Goal: Task Accomplishment & Management: Complete application form

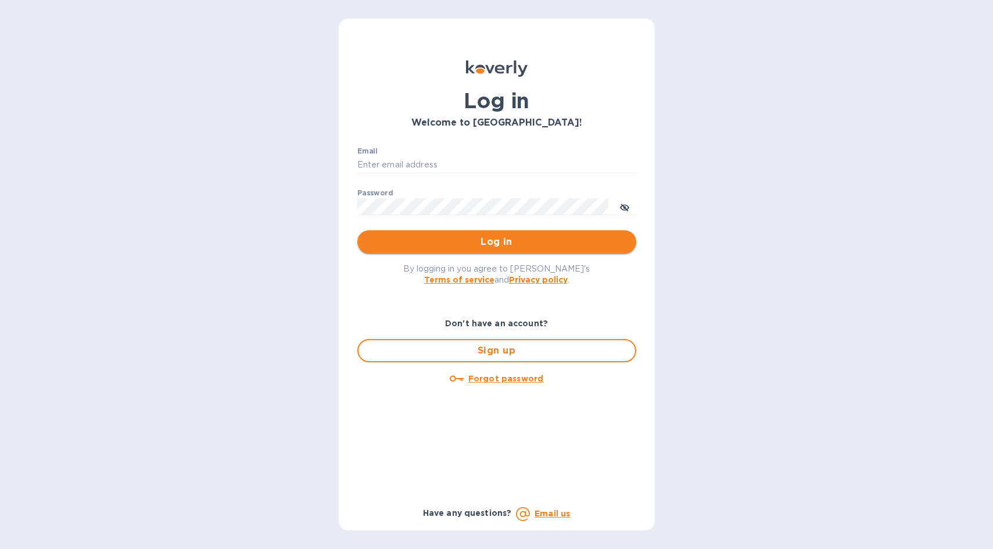
type input "[PERSON_NAME][EMAIL_ADDRESS][DOMAIN_NAME]"
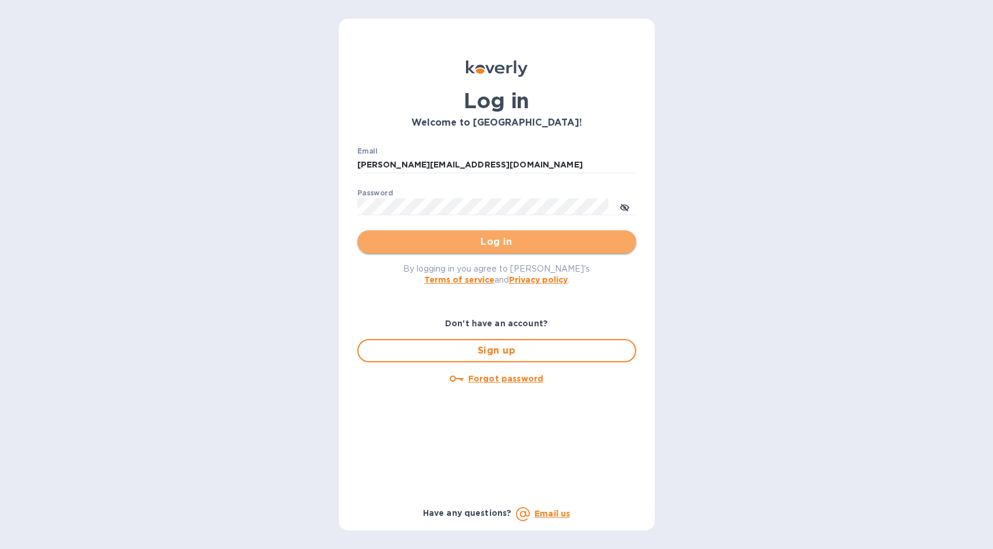
click at [492, 244] on span "Log in" at bounding box center [497, 242] width 260 height 14
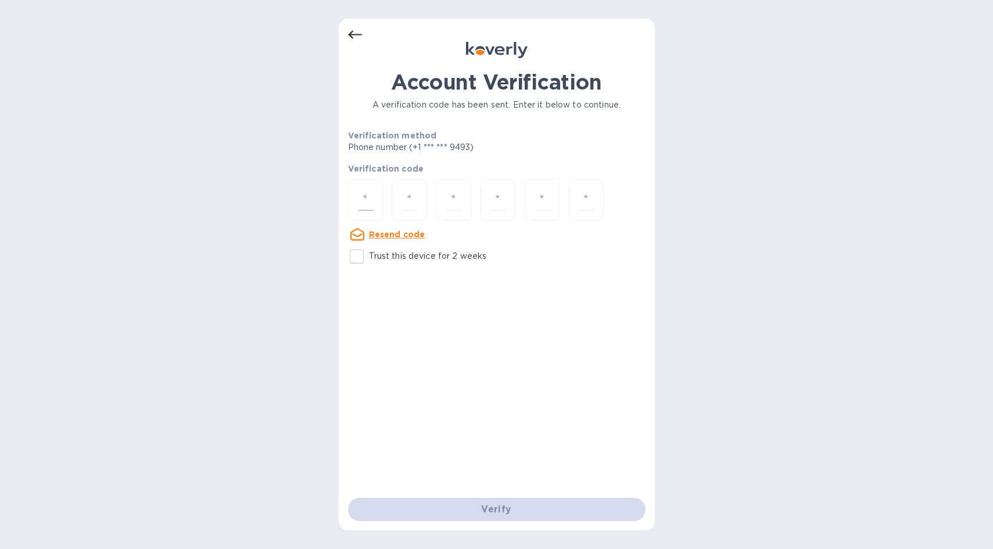
click at [364, 198] on input "number" at bounding box center [365, 200] width 15 height 22
type input "6"
type input "2"
type input "3"
type input "8"
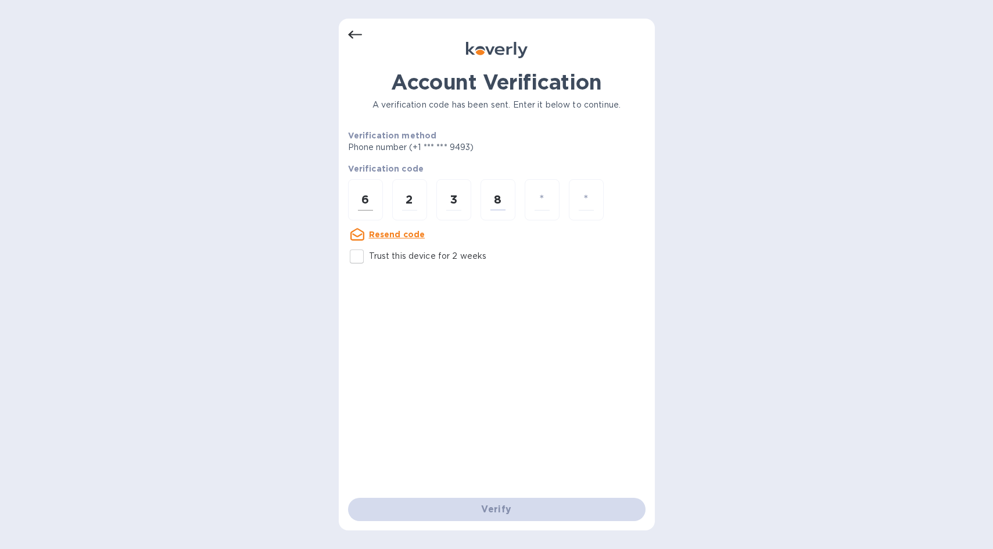
type input "5"
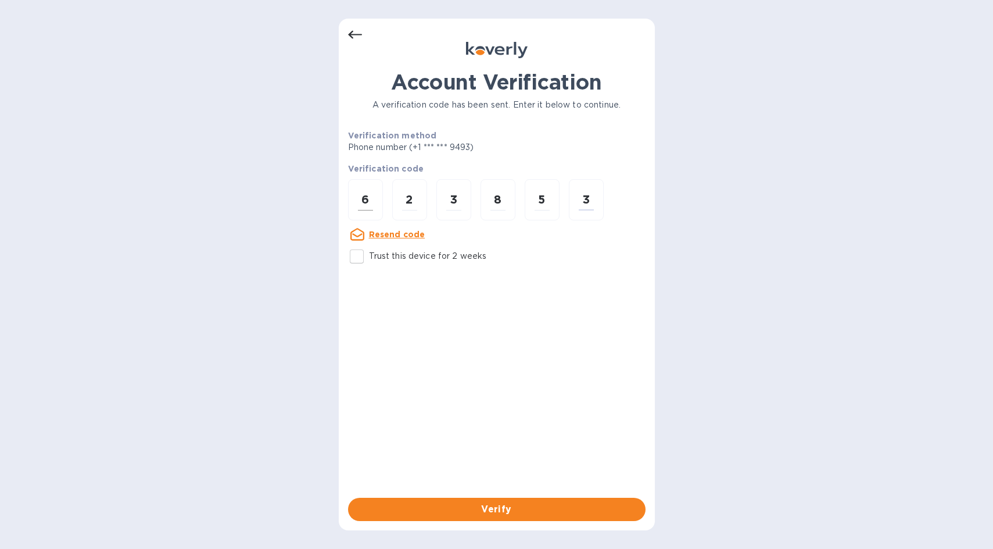
type input "3"
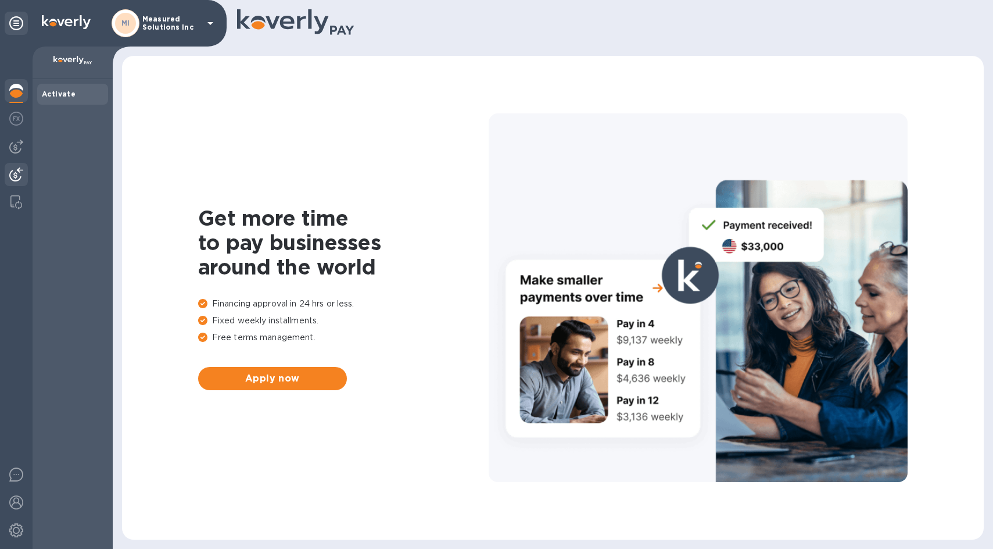
click at [15, 172] on img at bounding box center [16, 174] width 14 height 14
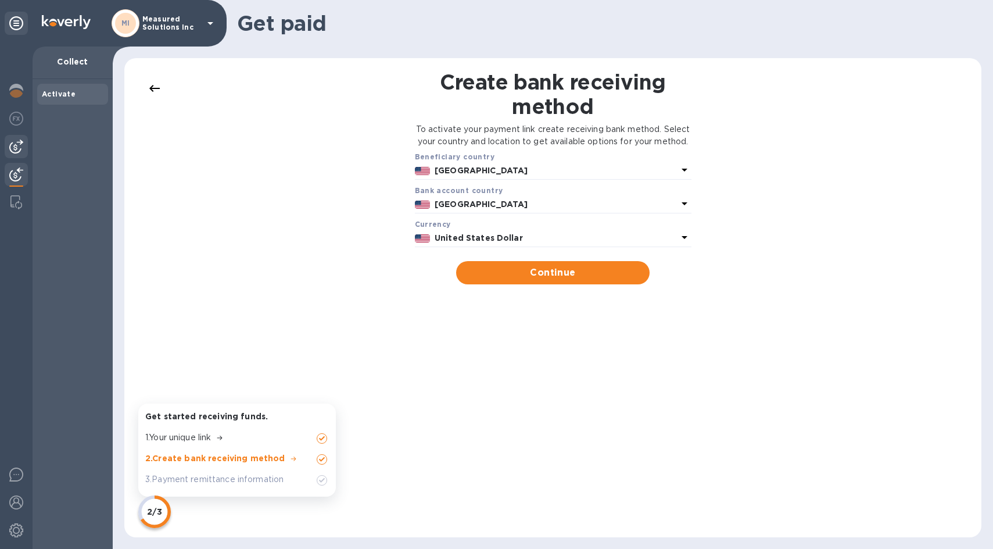
click at [14, 144] on img at bounding box center [16, 146] width 14 height 14
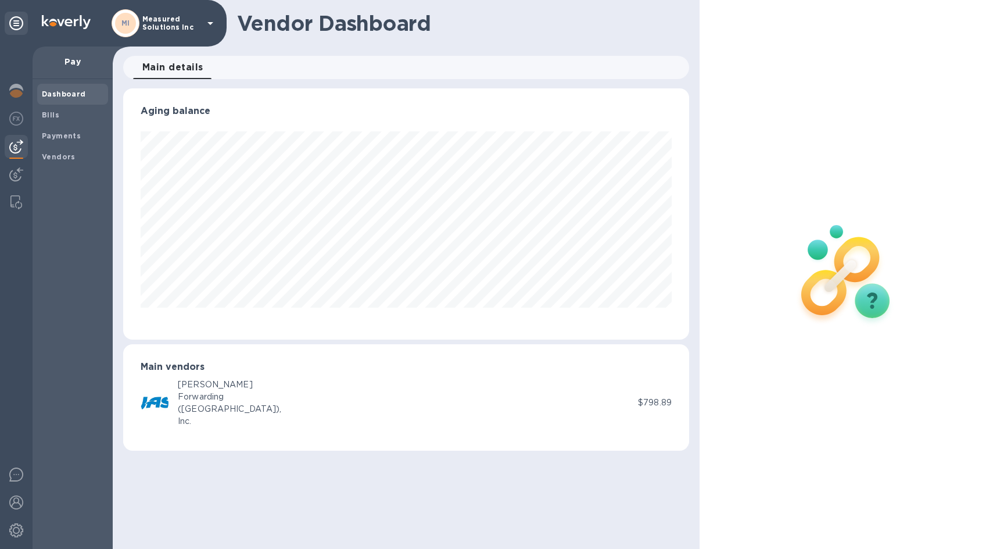
scroll to position [251, 566]
click at [58, 138] on b "Payments" at bounding box center [61, 135] width 39 height 9
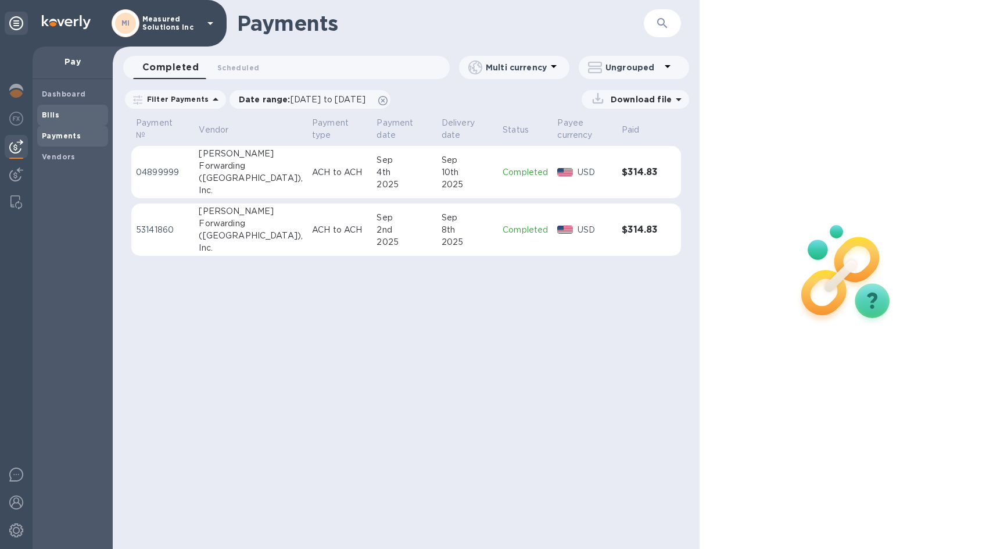
click at [47, 113] on b "Bills" at bounding box center [50, 114] width 17 height 9
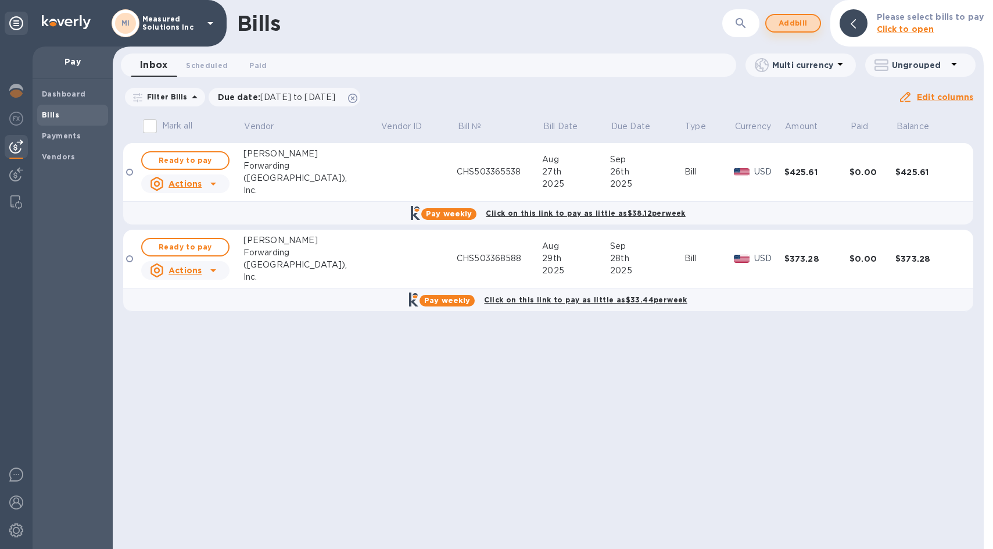
click at [787, 22] on span "Add bill" at bounding box center [793, 23] width 35 height 14
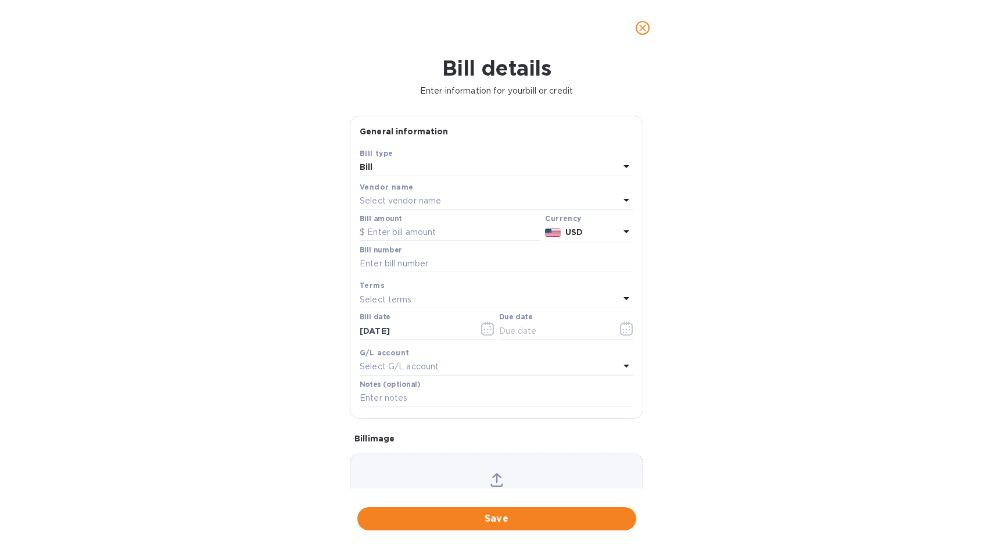
click at [646, 29] on icon "close" at bounding box center [643, 28] width 12 height 12
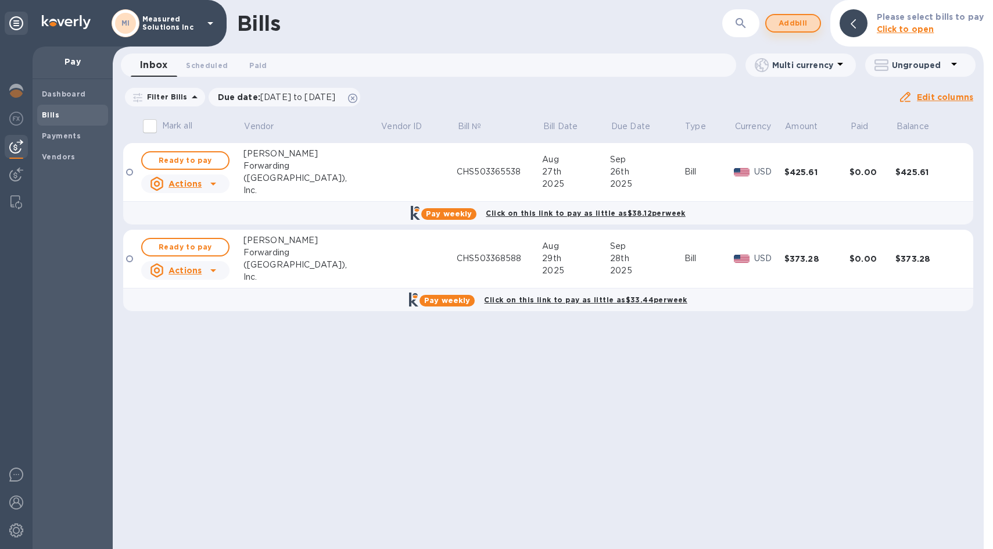
click at [798, 26] on span "Add bill" at bounding box center [793, 23] width 35 height 14
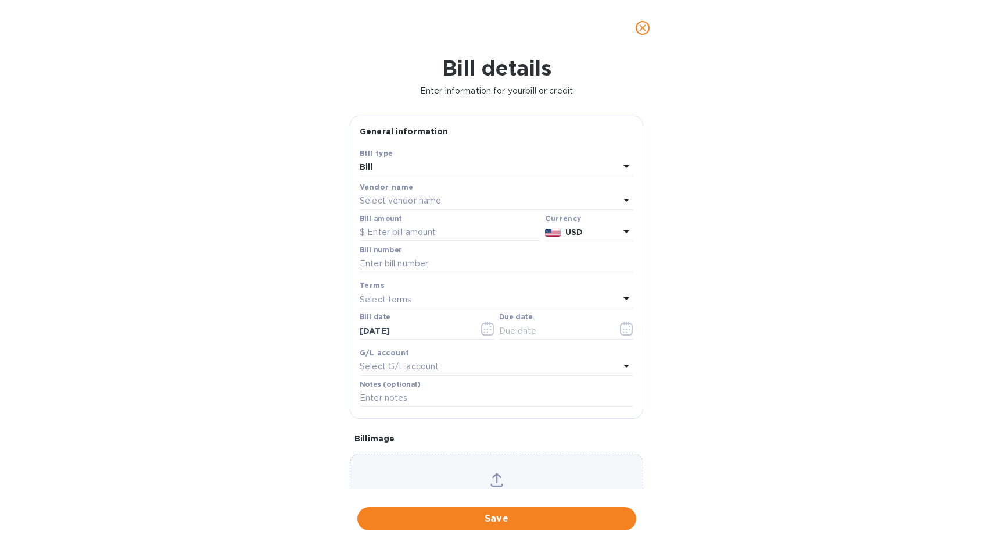
click at [395, 201] on p "Select vendor name" at bounding box center [400, 201] width 81 height 12
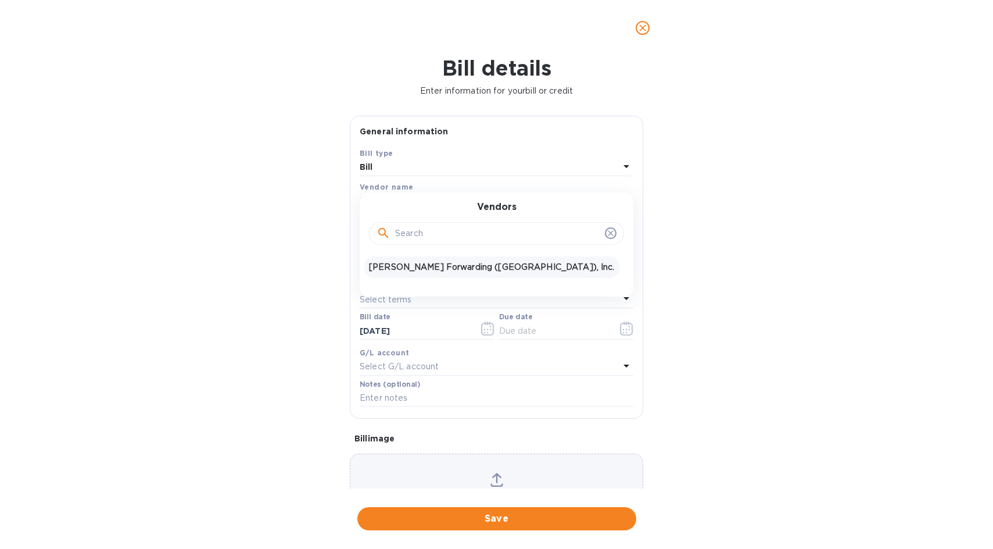
click at [418, 271] on p "[PERSON_NAME] Forwarding ([GEOGRAPHIC_DATA]), Inc." at bounding box center [492, 267] width 246 height 12
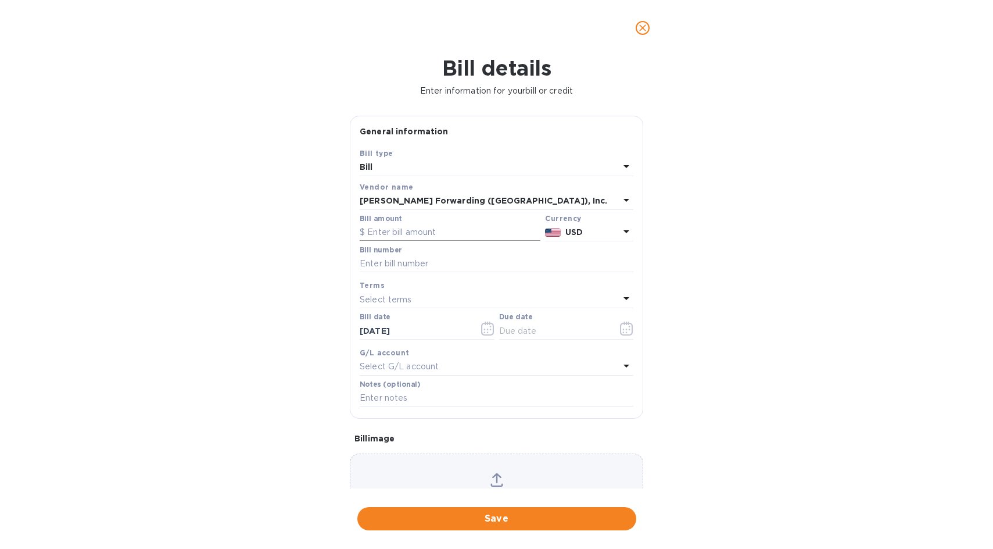
click at [378, 226] on input "text" at bounding box center [450, 232] width 181 height 17
type input "-462.00"
type input "CHS500773334"
type input "[DATE]"
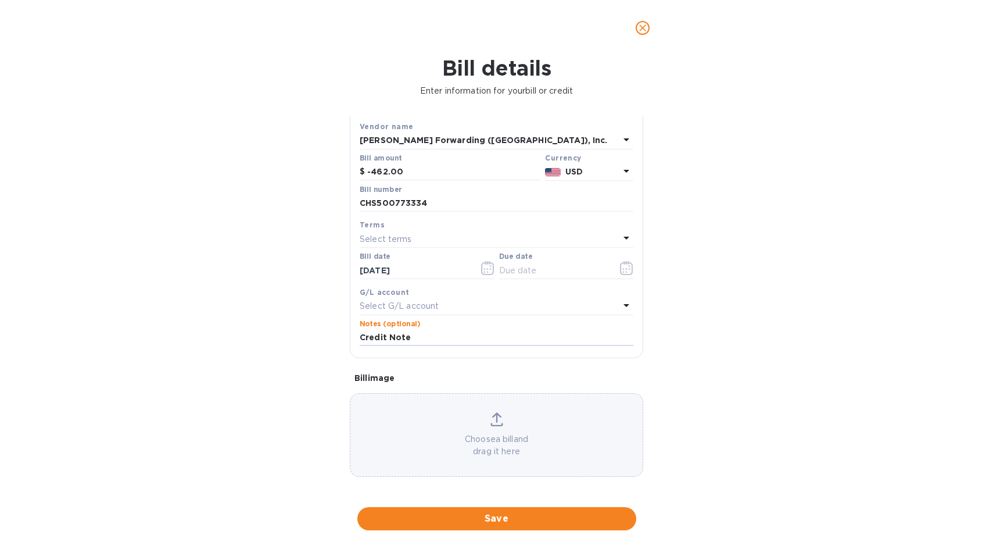
scroll to position [63, 0]
type input "Credit Note"
click at [492, 418] on icon at bounding box center [496, 417] width 13 height 14
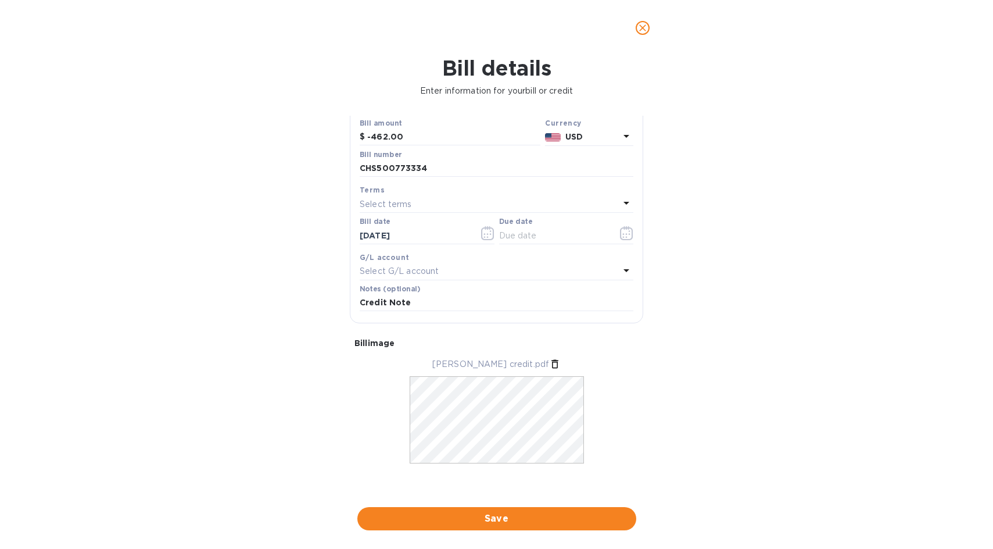
scroll to position [98, 0]
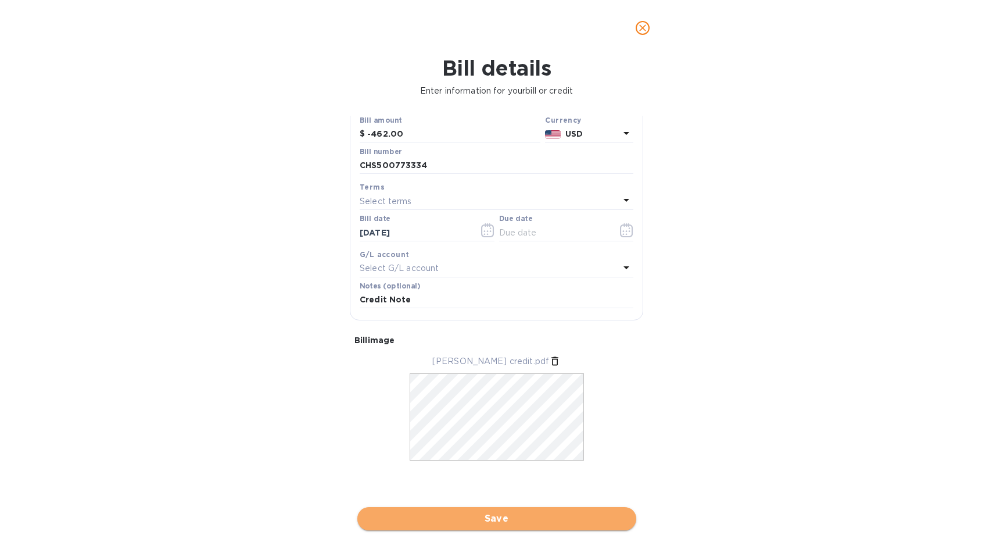
click at [504, 511] on span "Save" at bounding box center [497, 518] width 260 height 14
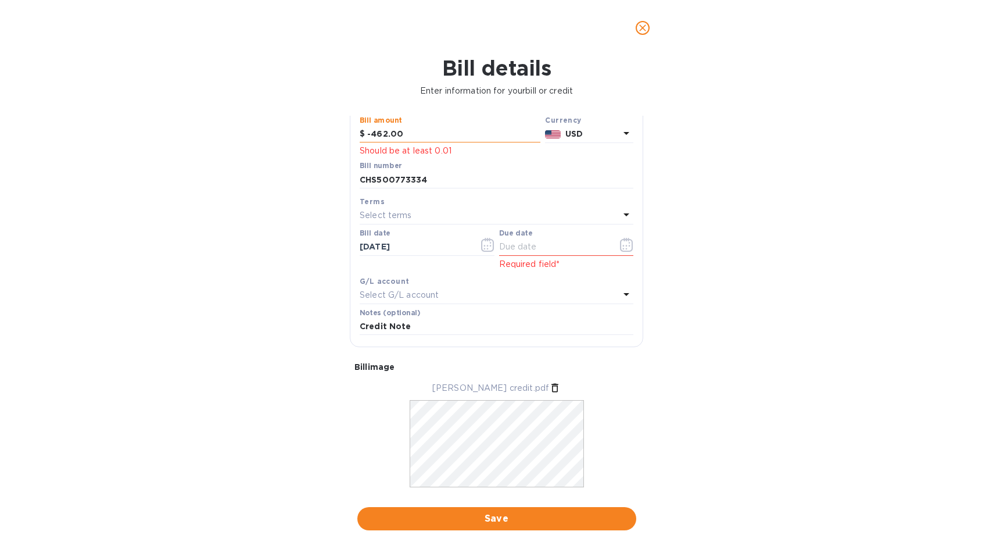
click at [416, 130] on input "-462.00" at bounding box center [453, 134] width 173 height 17
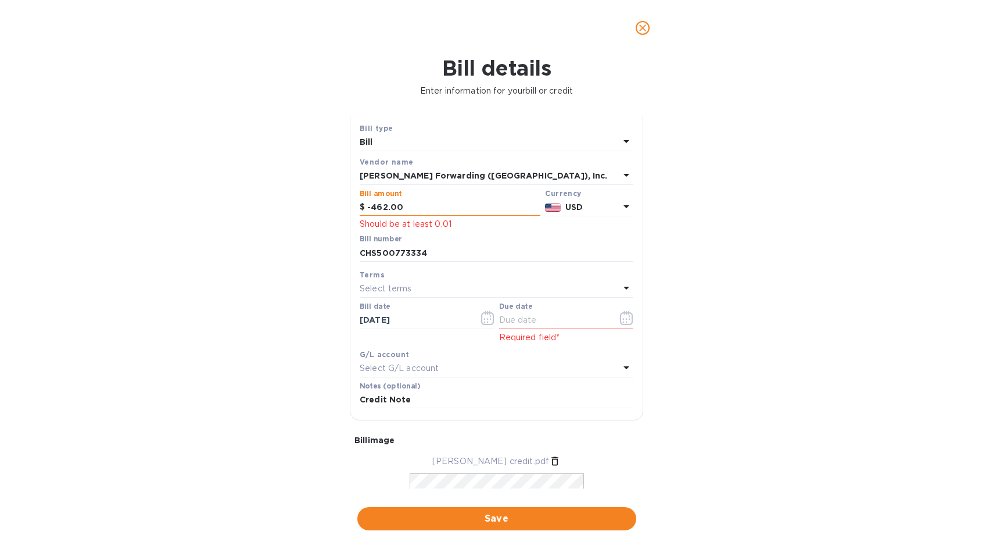
scroll to position [0, 0]
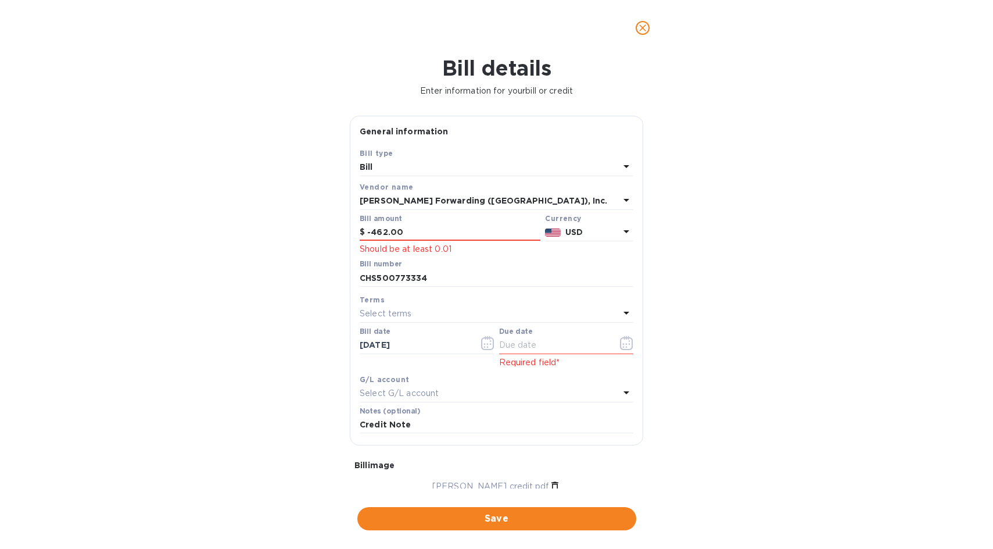
click at [625, 166] on icon at bounding box center [627, 166] width 14 height 14
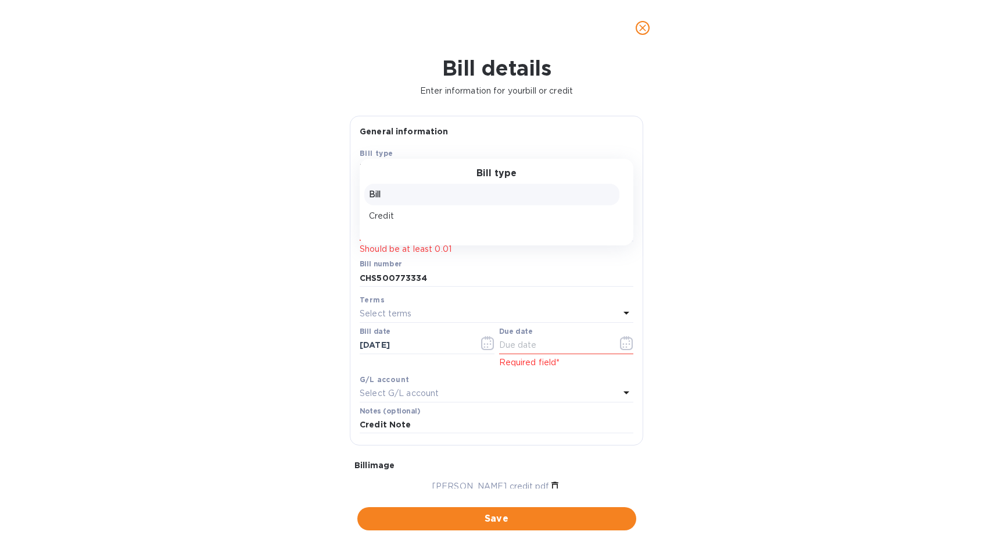
click at [379, 216] on p "Credit" at bounding box center [492, 216] width 246 height 12
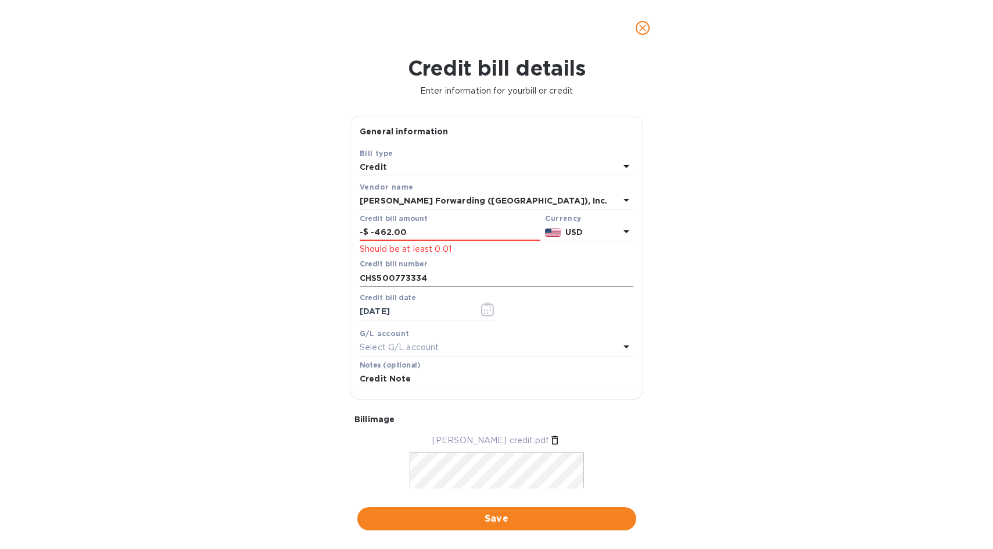
click at [536, 270] on input "CHS500773334" at bounding box center [497, 277] width 274 height 17
click at [373, 232] on input "-462.00" at bounding box center [456, 232] width 170 height 17
type input "462.00"
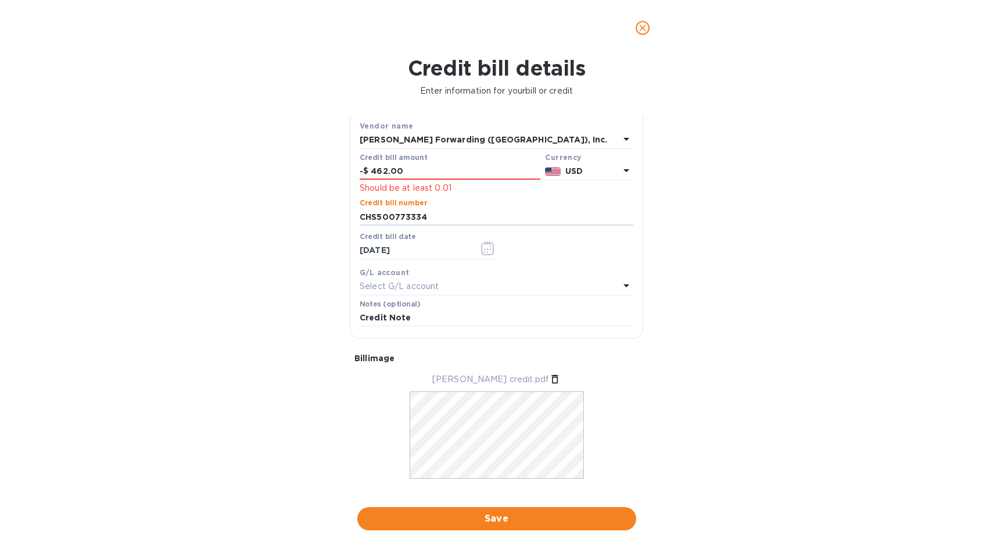
scroll to position [79, 0]
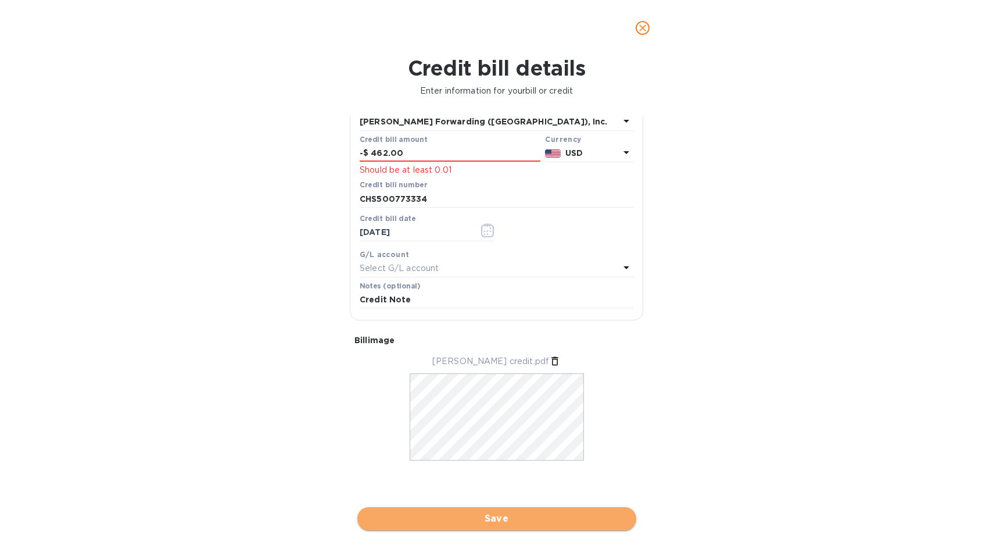
click at [497, 513] on span "Save" at bounding box center [497, 518] width 260 height 14
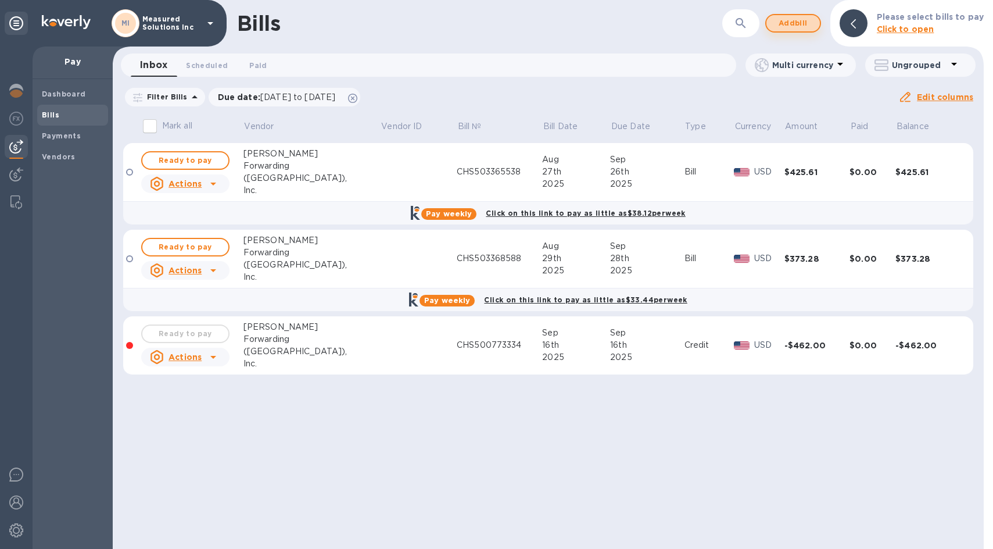
click at [783, 26] on span "Add bill" at bounding box center [793, 23] width 35 height 14
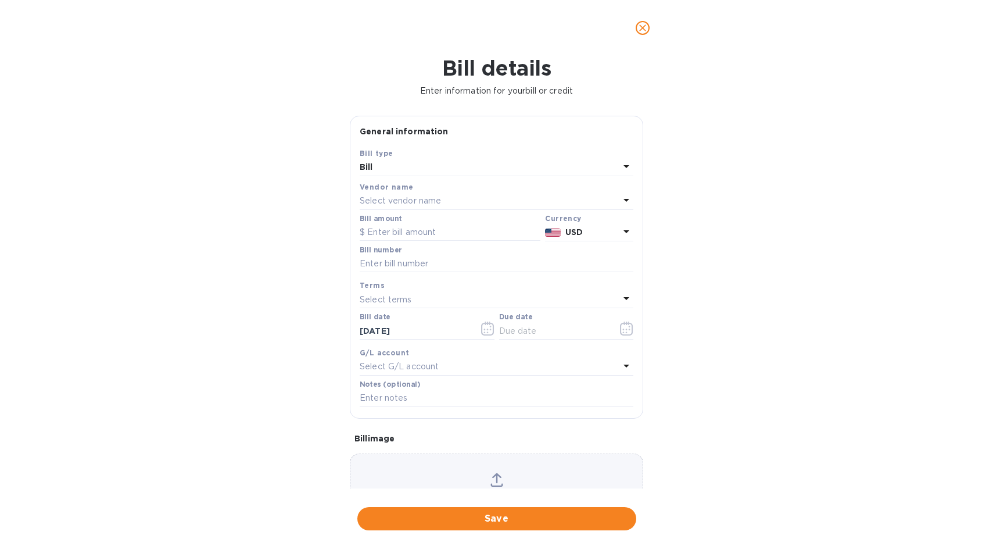
click at [380, 196] on p "Select vendor name" at bounding box center [400, 201] width 81 height 12
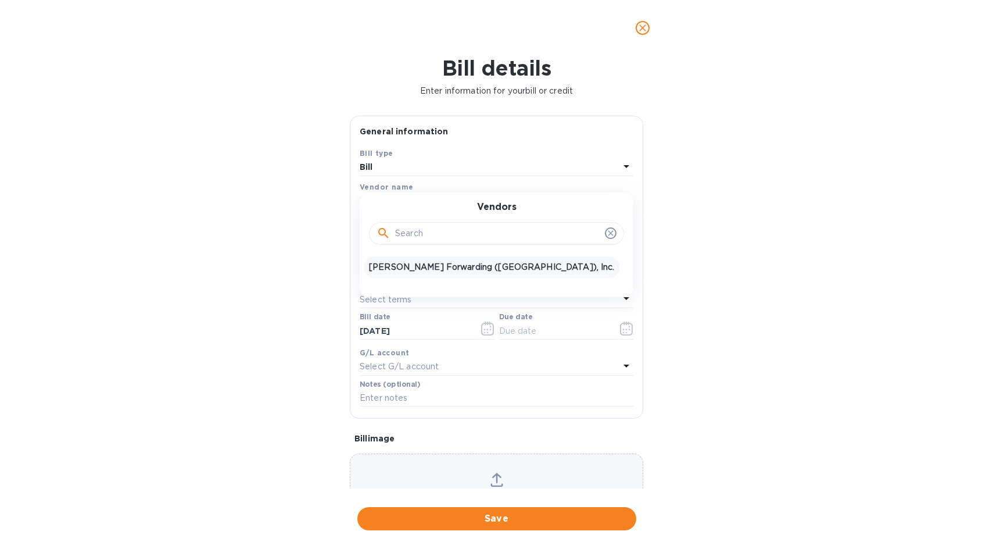
click at [403, 271] on p "[PERSON_NAME] Forwarding ([GEOGRAPHIC_DATA]), Inc." at bounding box center [492, 267] width 246 height 12
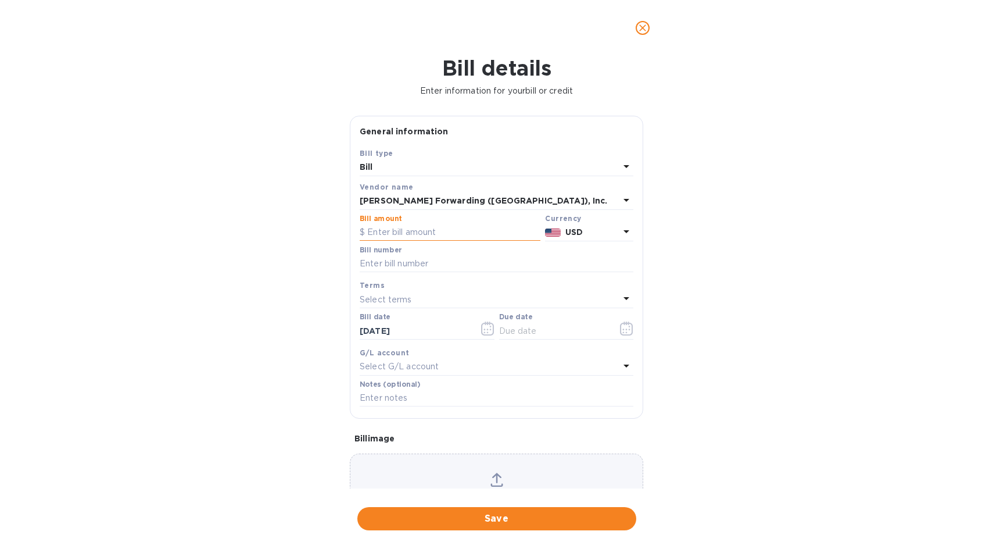
click at [382, 233] on input "text" at bounding box center [450, 232] width 181 height 17
type input "95"
type input "CHS503381454"
type input "[DATE]"
type input "[DATE]__"
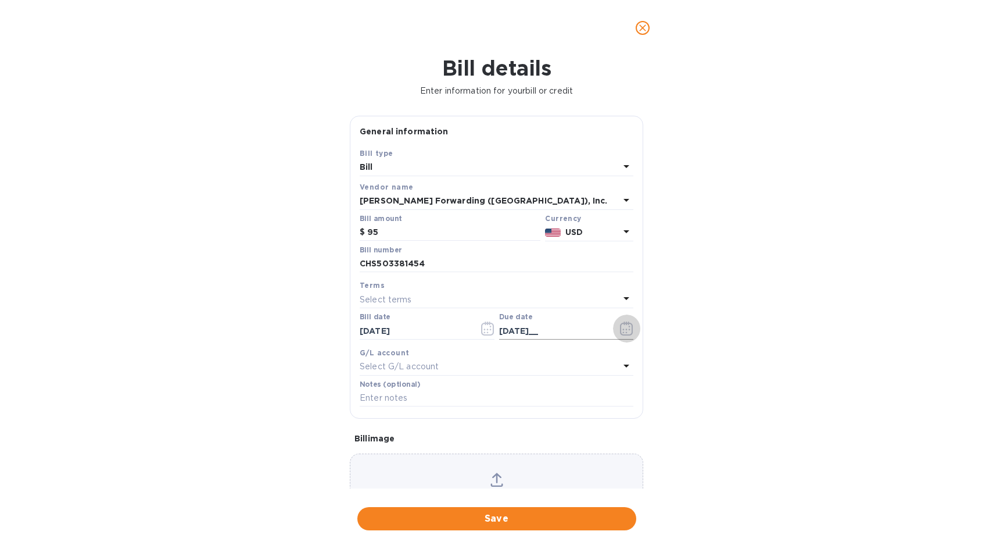
click at [529, 331] on input "[DATE]__" at bounding box center [554, 330] width 110 height 17
type input "[DATE]"
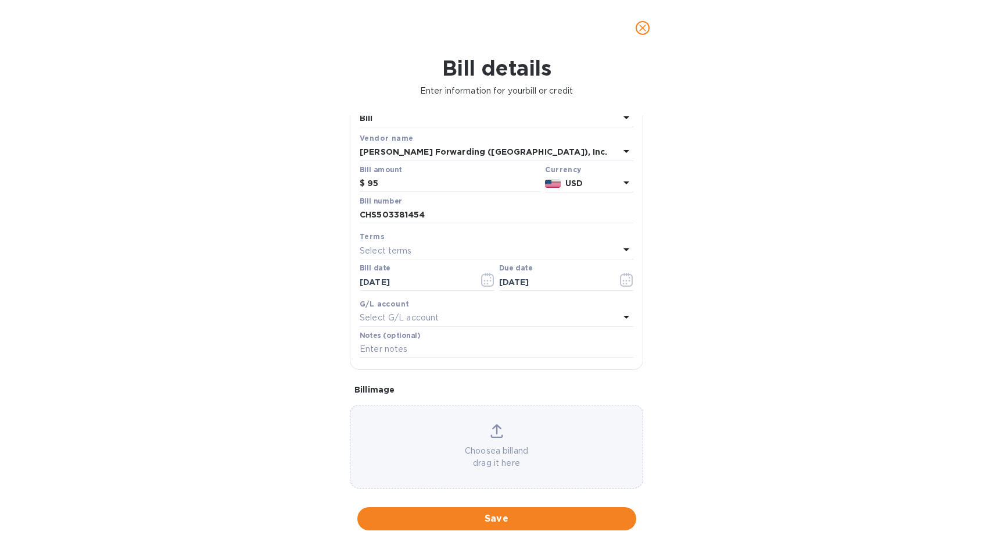
click at [501, 436] on div "Choose a bill and drag it here" at bounding box center [496, 446] width 292 height 45
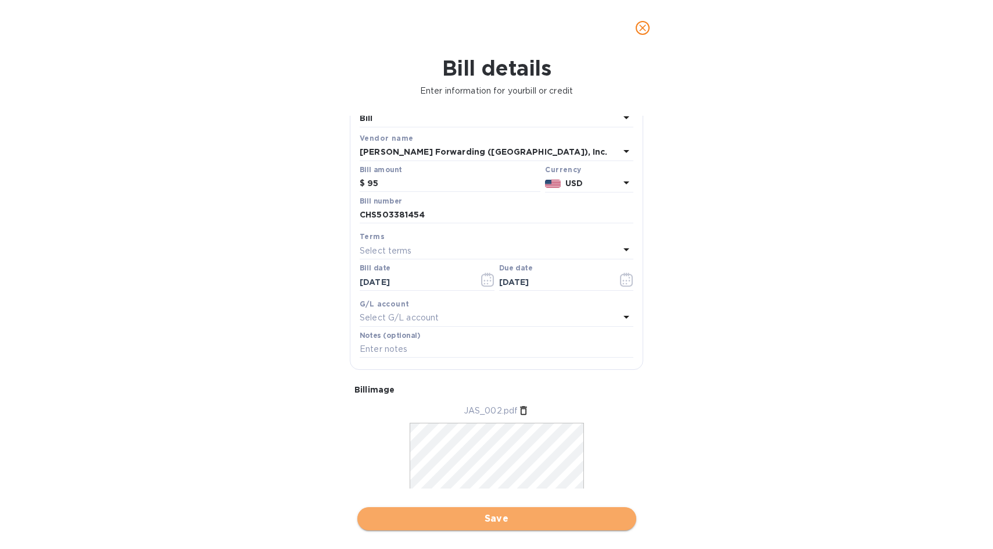
click at [507, 521] on span "Save" at bounding box center [497, 518] width 260 height 14
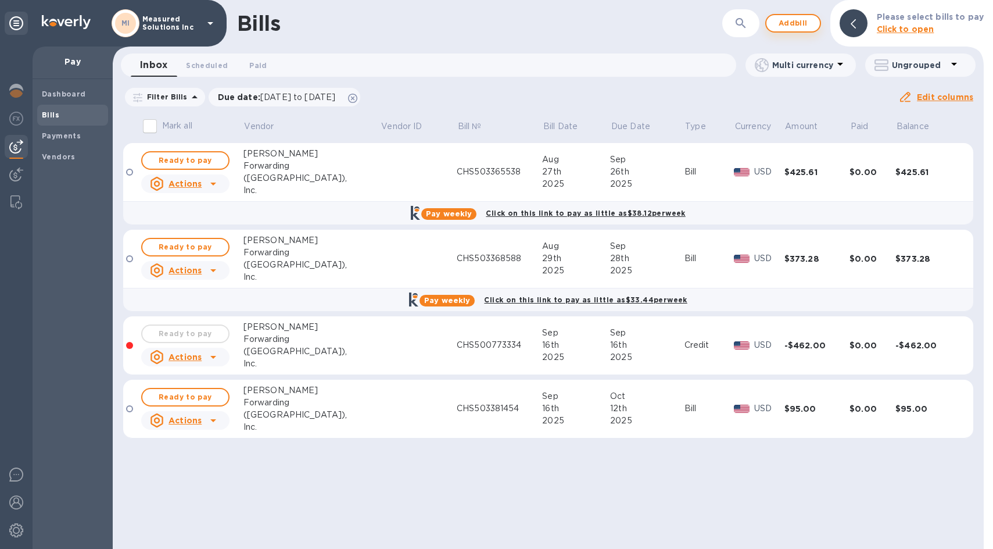
click at [805, 23] on span "Add bill" at bounding box center [793, 23] width 35 height 14
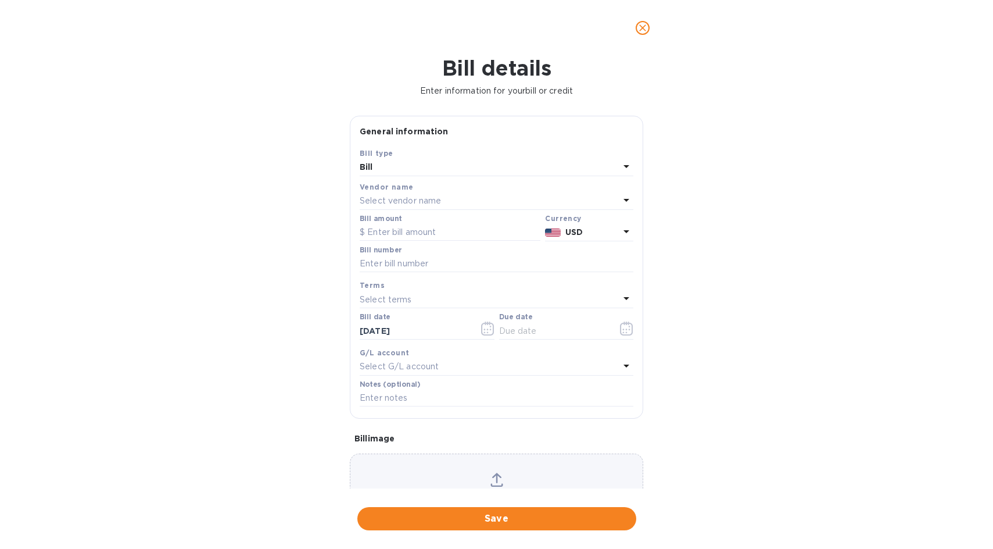
click at [369, 197] on p "Select vendor name" at bounding box center [400, 201] width 81 height 12
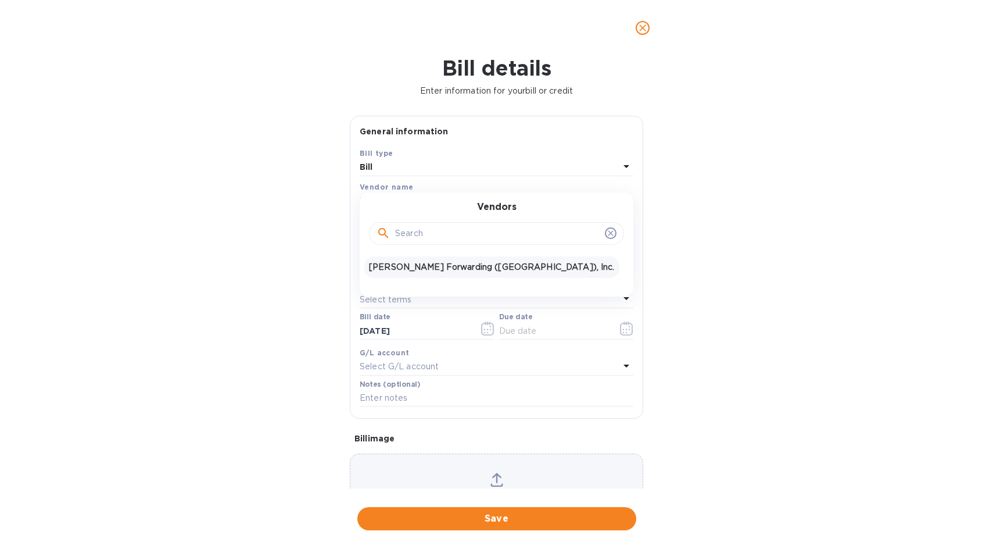
click at [414, 266] on p "[PERSON_NAME] Forwarding ([GEOGRAPHIC_DATA]), Inc." at bounding box center [492, 267] width 246 height 12
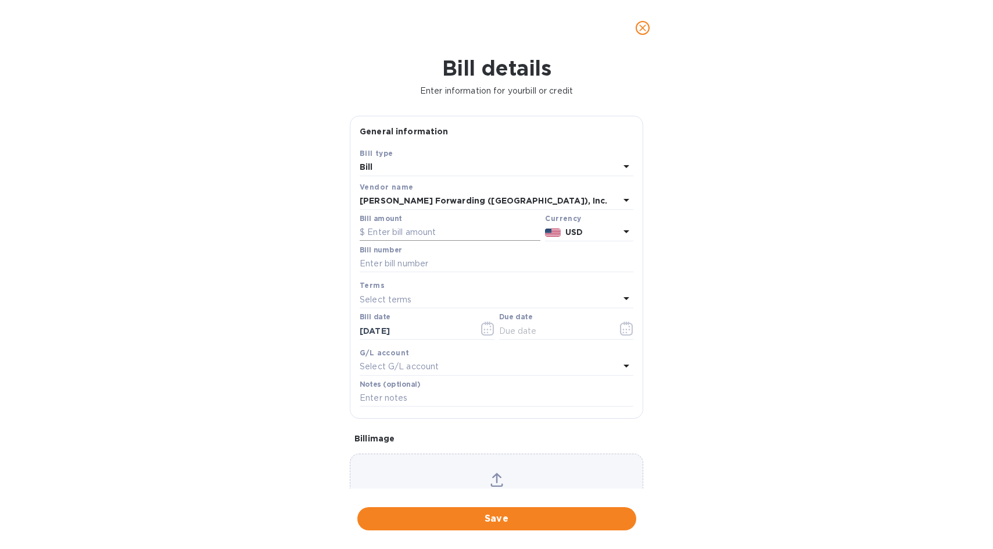
click at [376, 230] on input "text" at bounding box center [450, 232] width 181 height 17
type input "105.00"
type input "CHS5003381448"
type input "[DATE]"
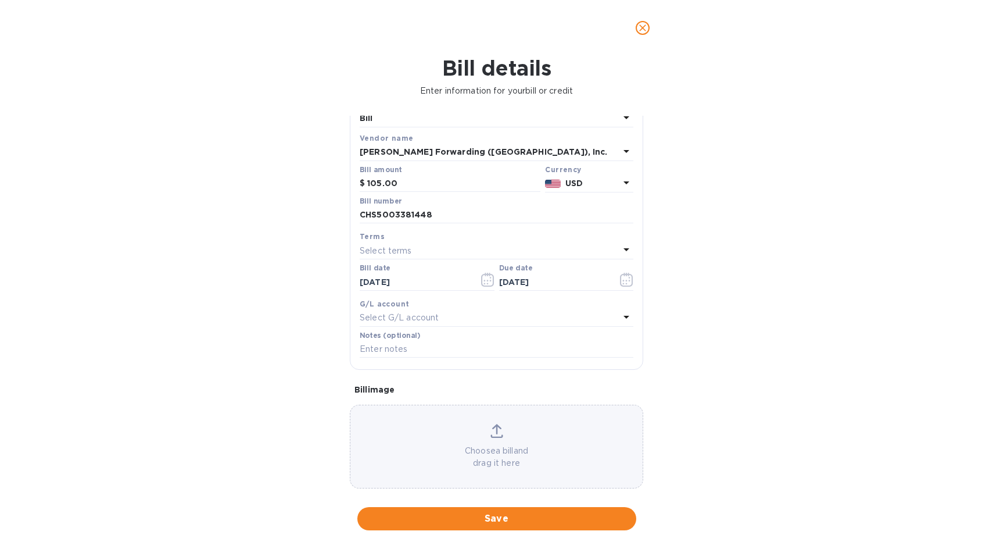
click at [493, 435] on icon at bounding box center [496, 431] width 13 height 14
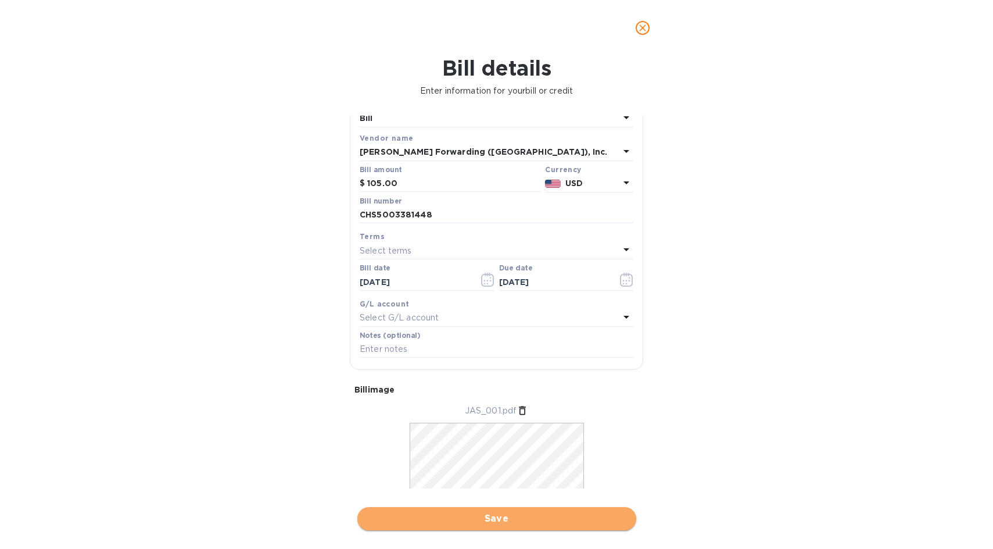
click at [492, 516] on span "Save" at bounding box center [497, 518] width 260 height 14
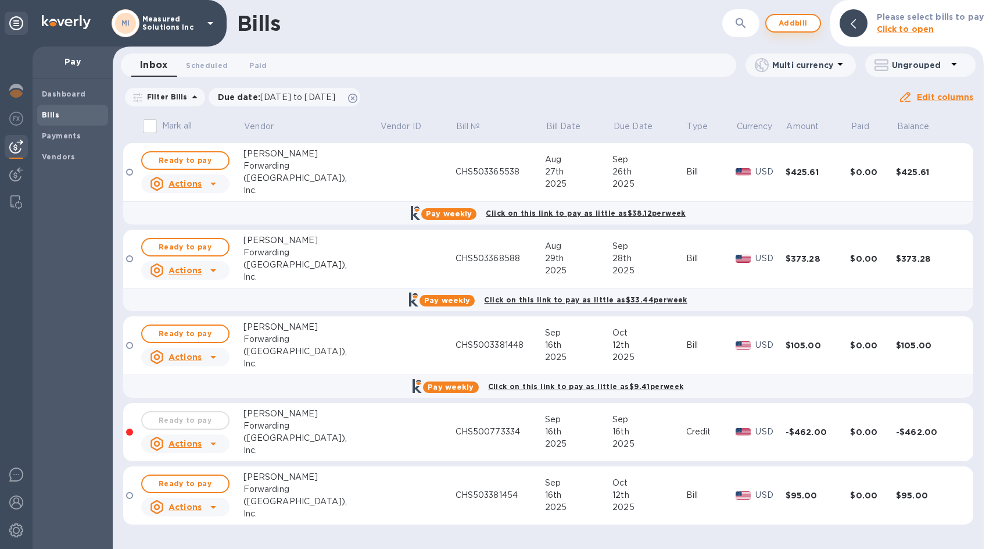
click at [805, 20] on span "Add bill" at bounding box center [793, 23] width 35 height 14
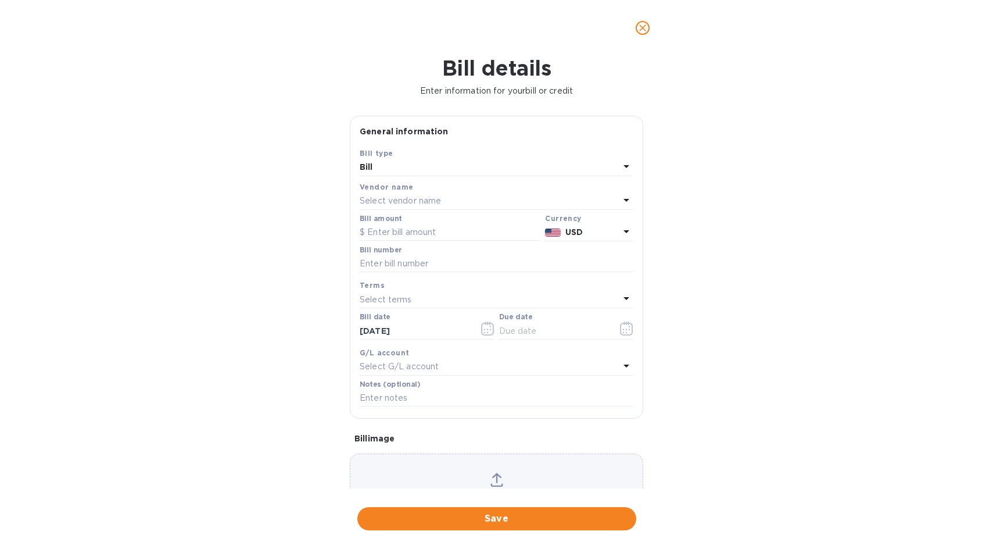
click at [385, 198] on p "Select vendor name" at bounding box center [400, 201] width 81 height 12
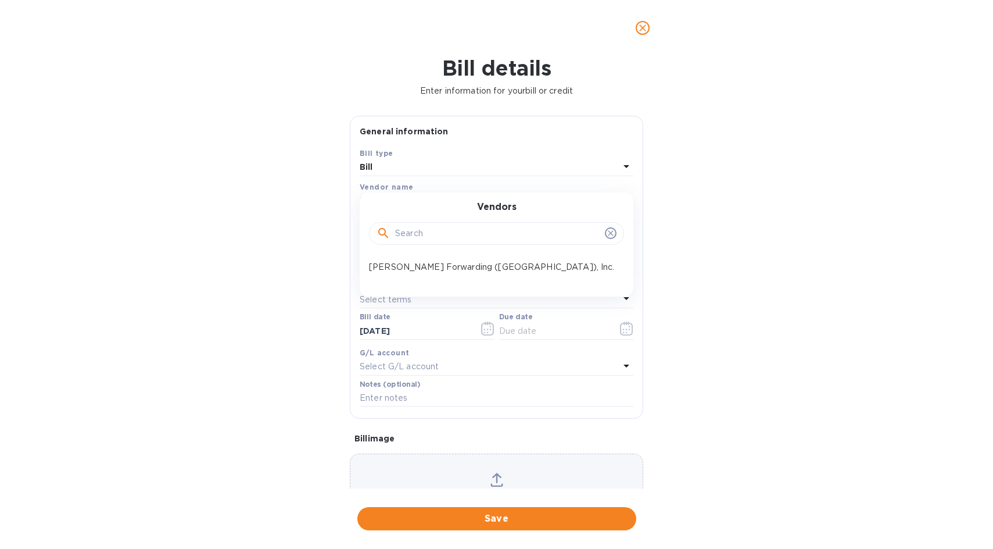
click at [390, 199] on div "Vendors [PERSON_NAME] Forwarding ([GEOGRAPHIC_DATA]), Inc." at bounding box center [497, 244] width 274 height 104
click at [401, 267] on p "[PERSON_NAME] Forwarding ([GEOGRAPHIC_DATA]), Inc." at bounding box center [492, 267] width 246 height 12
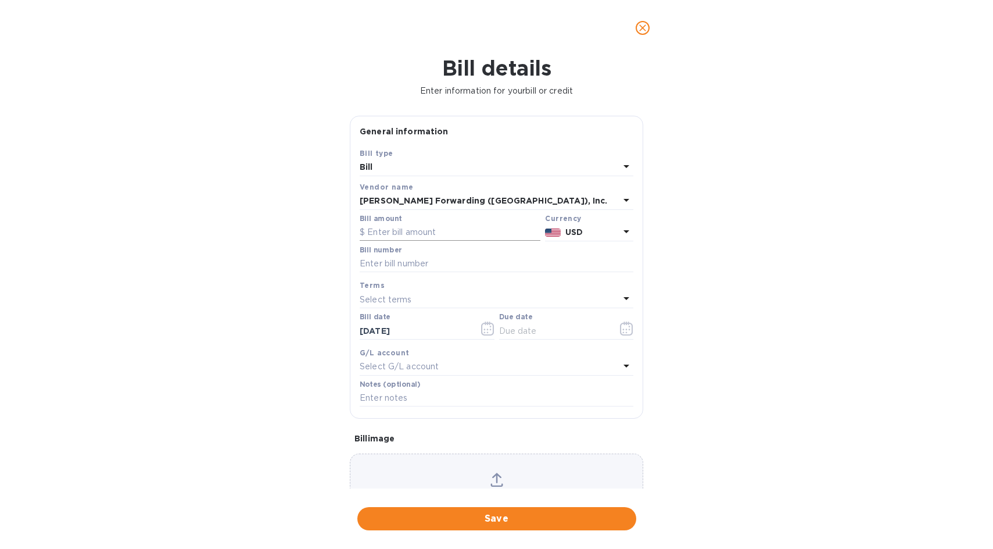
click at [385, 227] on input "text" at bounding box center [450, 232] width 181 height 17
type input "105.00"
click button "Save" at bounding box center [0, 0] width 0 height 0
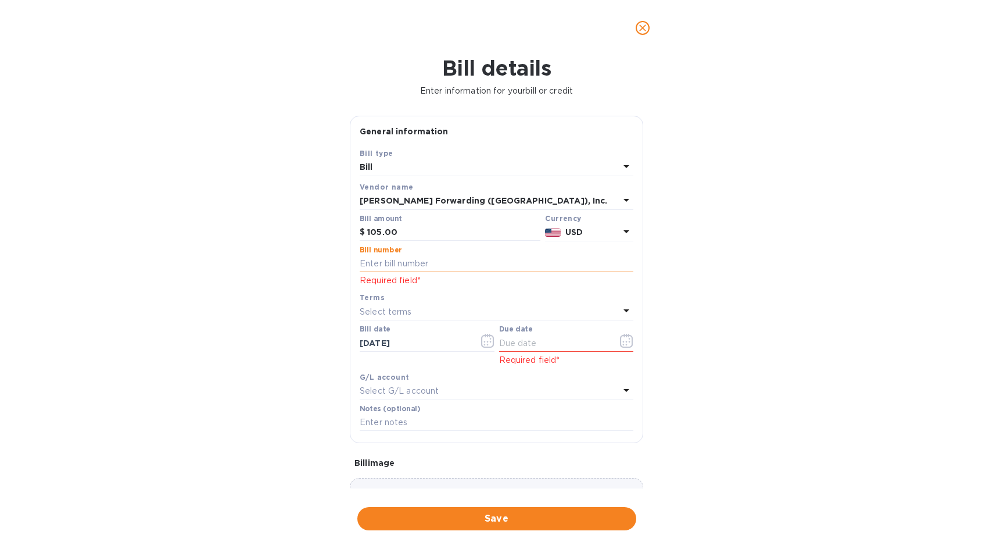
click at [370, 256] on input "text" at bounding box center [497, 263] width 274 height 17
type input "CHS503381444"
type input "[DATE]"
type input "1_/__/____"
type input "10/12/____"
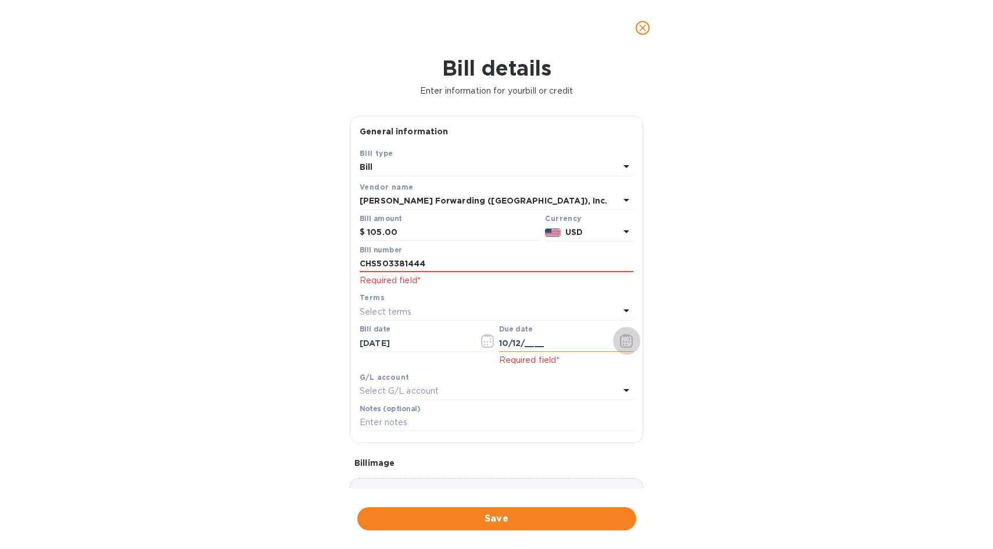
click at [538, 342] on input "10/12/____" at bounding box center [554, 342] width 110 height 17
type input "[DATE]"
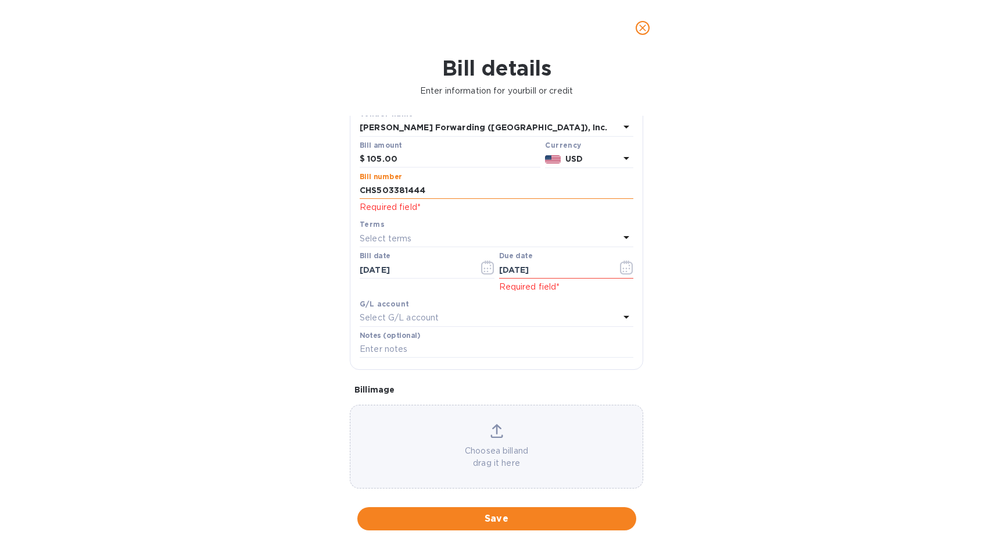
click at [428, 194] on input "CHS503381444" at bounding box center [497, 190] width 274 height 17
drag, startPoint x: 427, startPoint y: 191, endPoint x: 339, endPoint y: 188, distance: 88.4
click at [346, 188] on div "General information Save Bill type [PERSON_NAME] name [PERSON_NAME] Forwarding …" at bounding box center [496, 302] width 305 height 373
type input "CHS503381444"
click at [472, 180] on div "Bill number CHS503381444" at bounding box center [497, 186] width 274 height 27
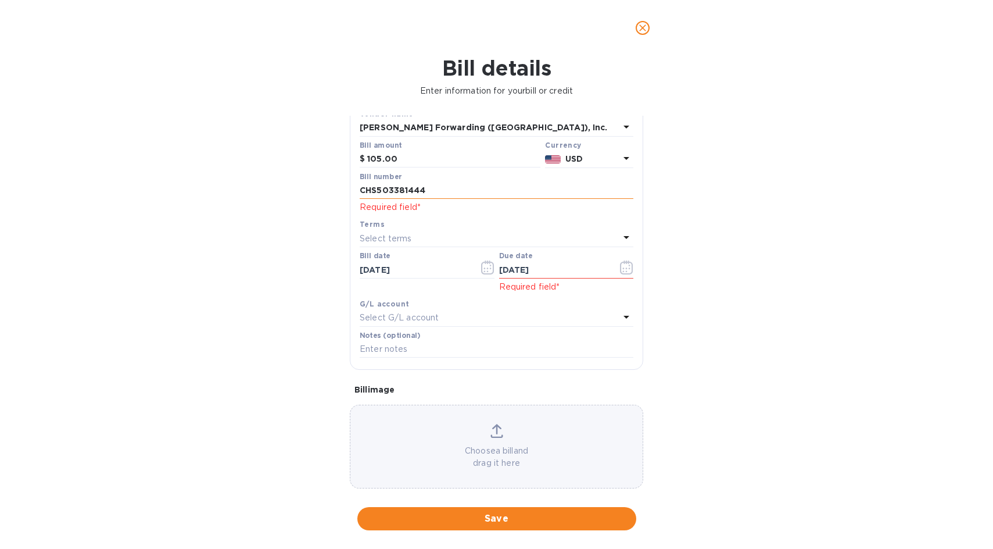
click at [472, 185] on input "CHS503381444" at bounding box center [497, 190] width 274 height 17
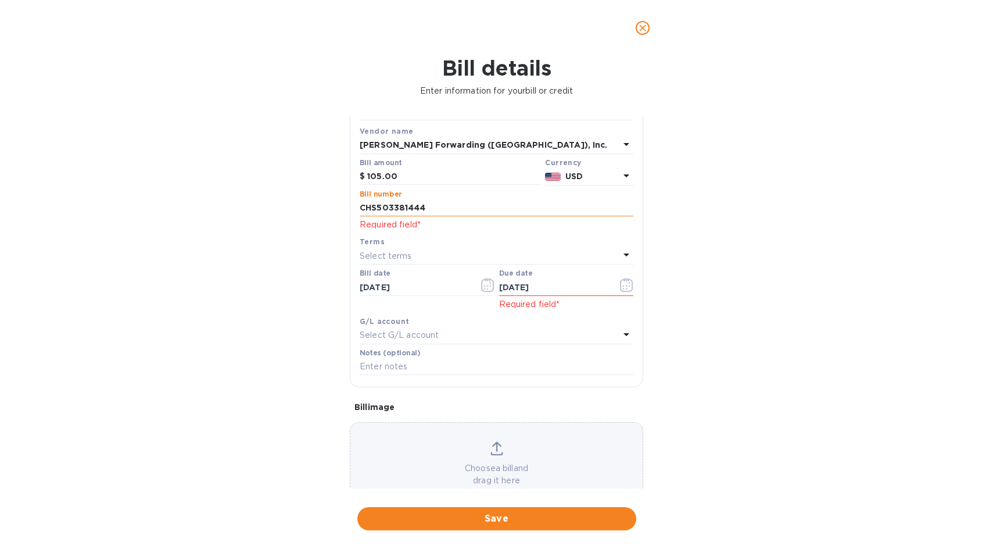
scroll to position [87, 0]
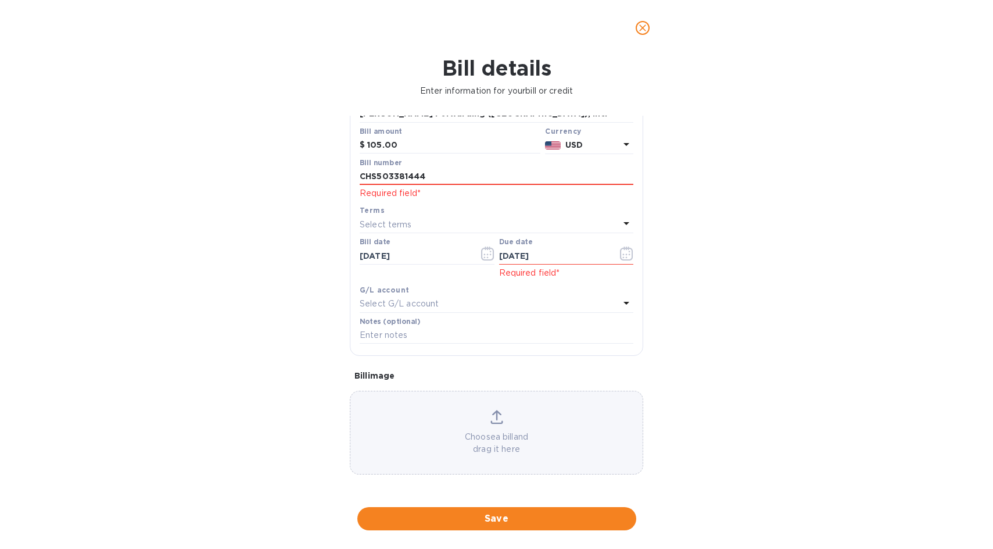
click at [492, 421] on icon at bounding box center [496, 417] width 13 height 14
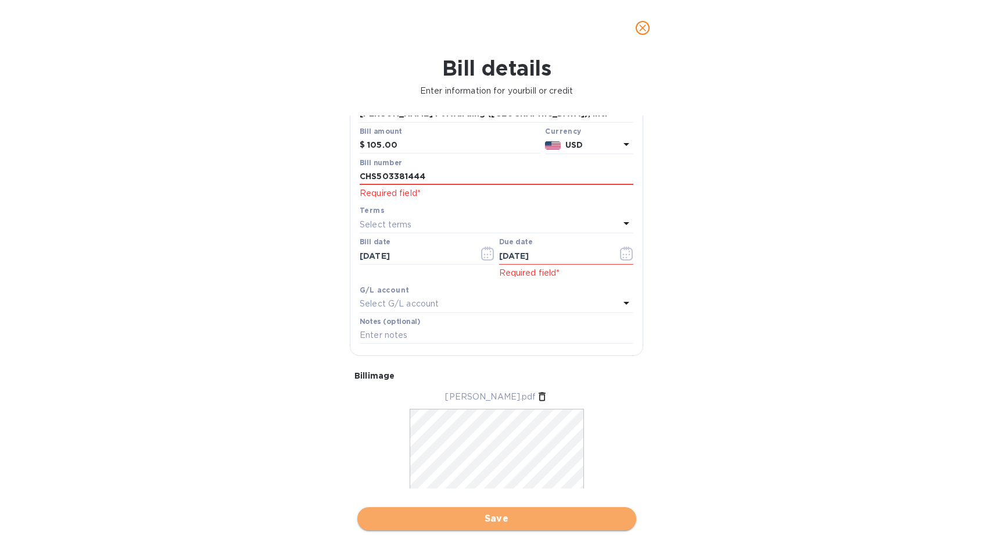
click at [502, 519] on span "Save" at bounding box center [497, 518] width 260 height 14
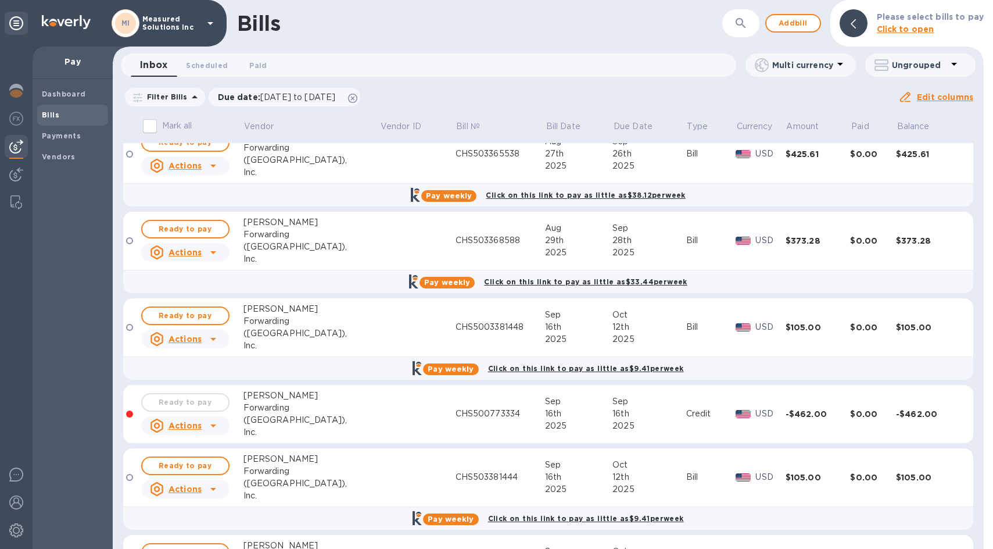
scroll to position [0, 0]
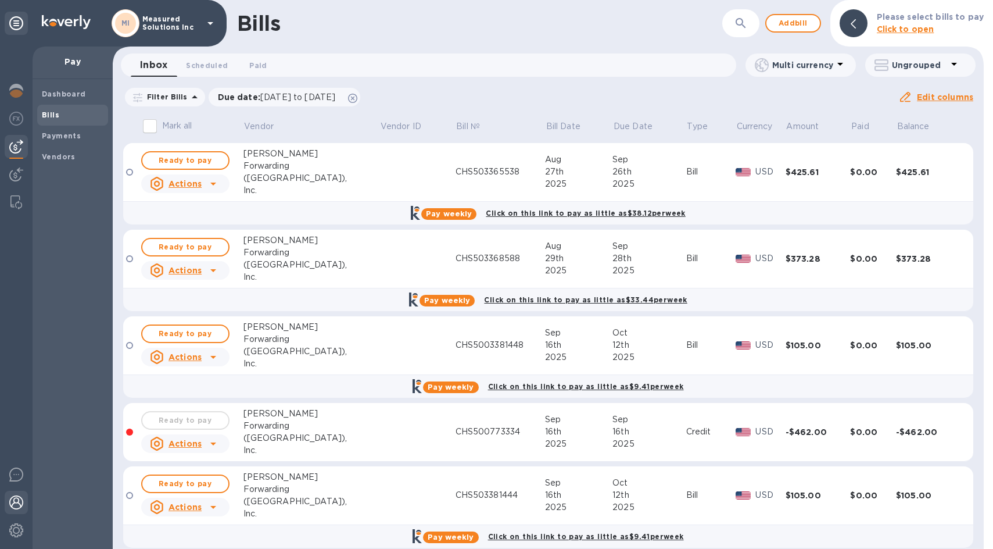
click at [9, 501] on img at bounding box center [16, 502] width 14 height 14
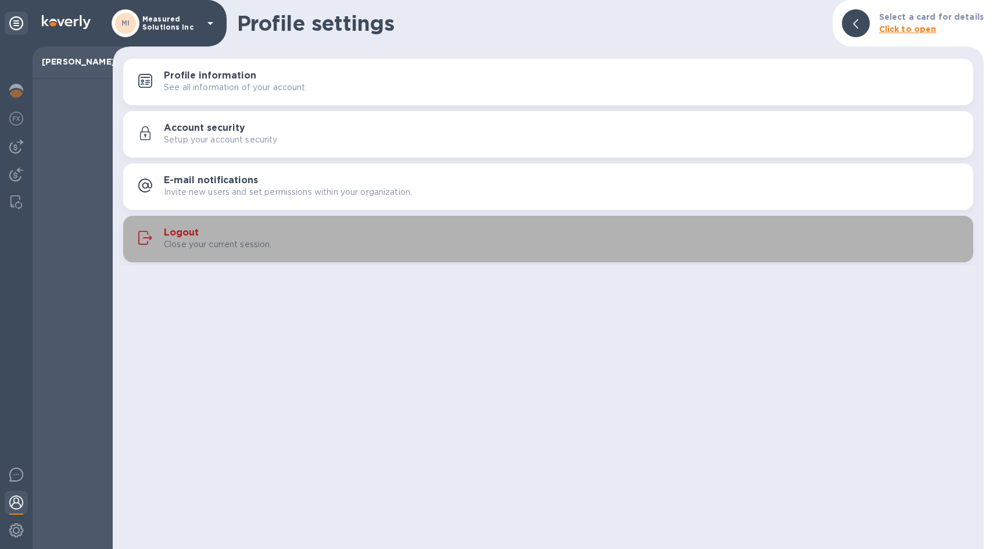
click at [191, 230] on h3 "Logout" at bounding box center [181, 232] width 35 height 11
